Goal: Task Accomplishment & Management: Use online tool/utility

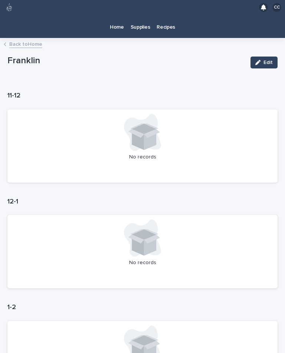
click at [118, 15] on p "Home" at bounding box center [117, 23] width 14 height 16
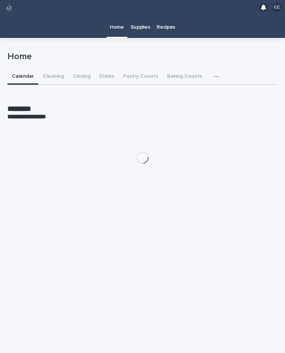
click at [79, 69] on button "Closing" at bounding box center [81, 77] width 27 height 16
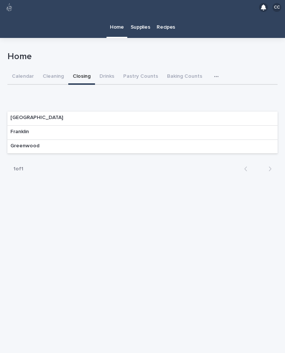
click at [52, 69] on button "Cleaning" at bounding box center [53, 77] width 30 height 16
click at [191, 126] on div "Franklin" at bounding box center [142, 133] width 270 height 14
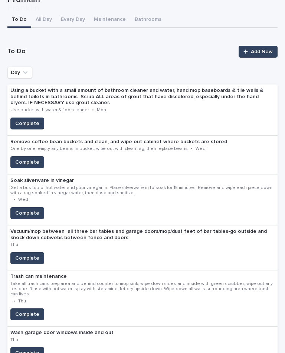
scroll to position [64, 0]
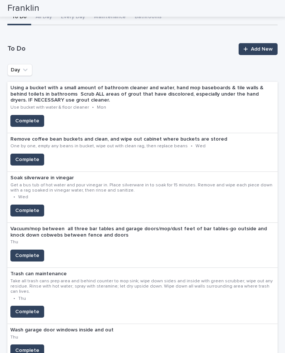
click at [34, 156] on span "Complete" at bounding box center [27, 159] width 24 height 7
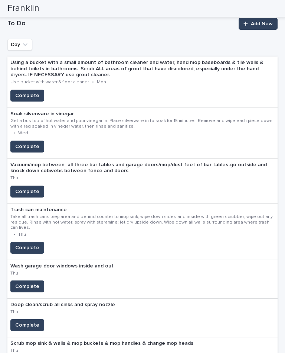
scroll to position [98, 0]
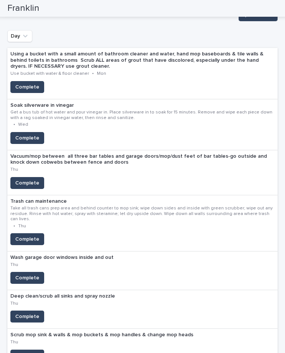
click at [36, 179] on span "Complete" at bounding box center [27, 182] width 24 height 7
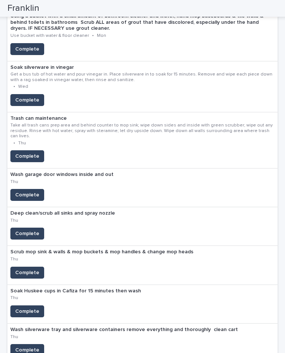
scroll to position [124, 0]
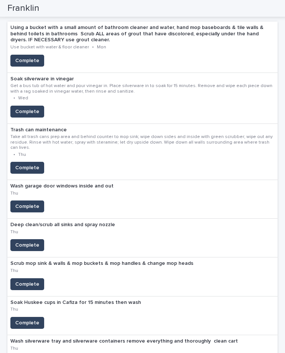
click at [33, 202] on span "Complete" at bounding box center [27, 205] width 24 height 7
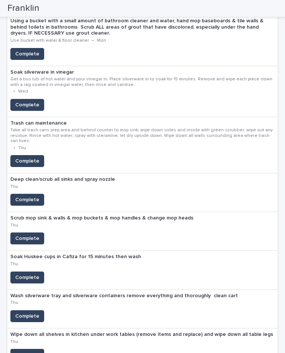
scroll to position [131, 0]
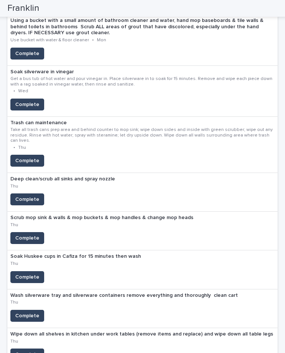
click at [30, 312] on span "Complete" at bounding box center [27, 315] width 24 height 7
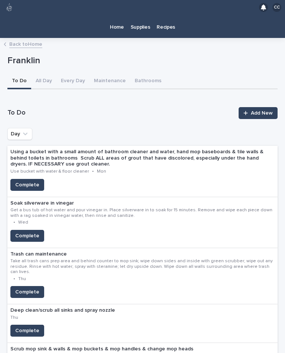
scroll to position [0, 0]
click at [124, 15] on p "Home" at bounding box center [117, 23] width 14 height 16
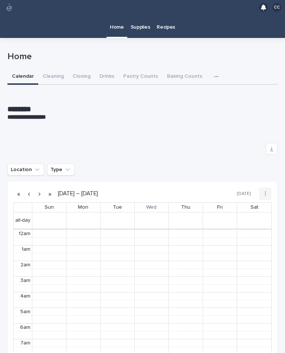
scroll to position [94, 0]
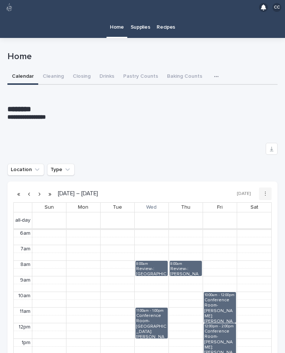
click at [105, 69] on button "Drinks" at bounding box center [107, 77] width 24 height 16
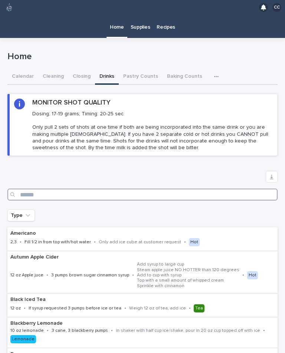
click at [37, 188] on input "Search" at bounding box center [142, 194] width 270 height 12
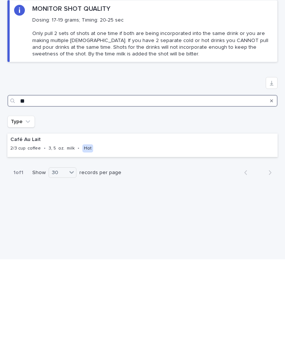
type input "*"
